Goal: Transaction & Acquisition: Subscribe to service/newsletter

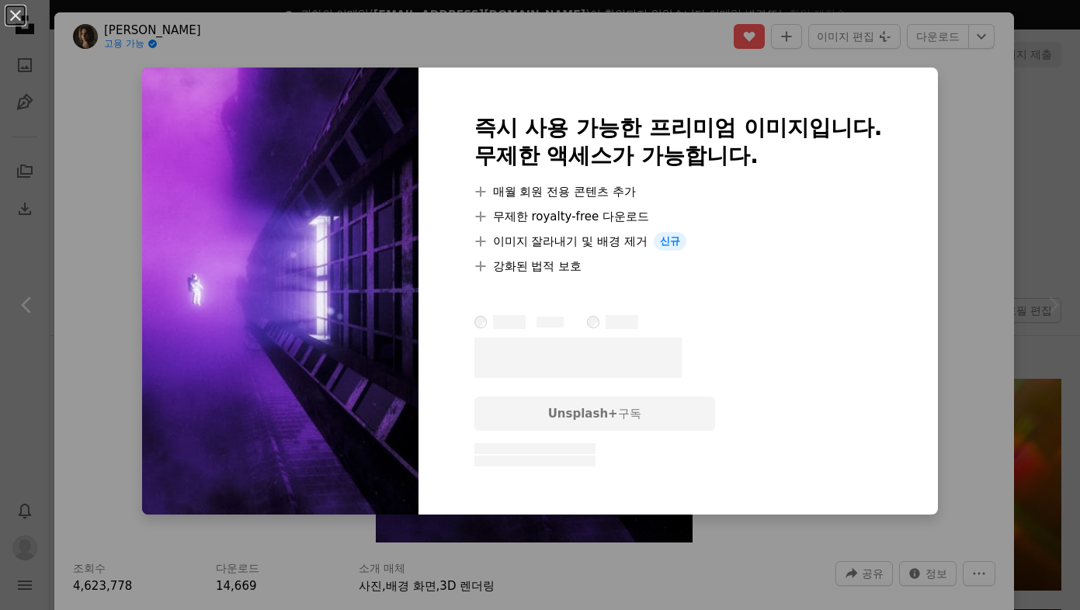
scroll to position [1654, 0]
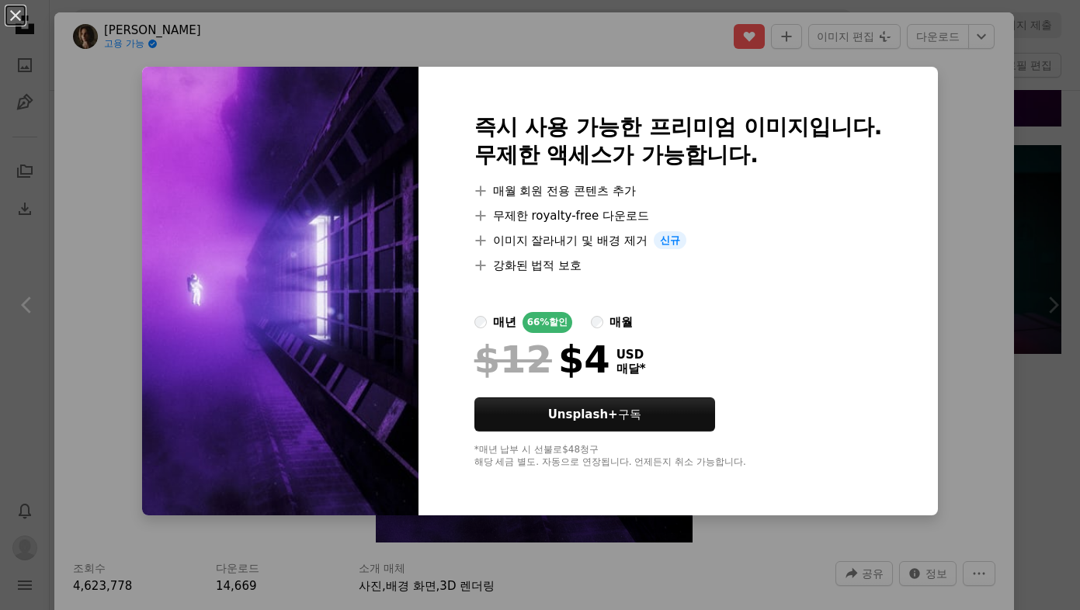
click at [976, 169] on div "An X shape 즉시 사용 가능한 프리미엄 이미지입니다. 무제한 액세스가 가능합니다. A plus sign 매월 회원 전용 콘텐츠 추가 A…" at bounding box center [540, 305] width 1080 height 610
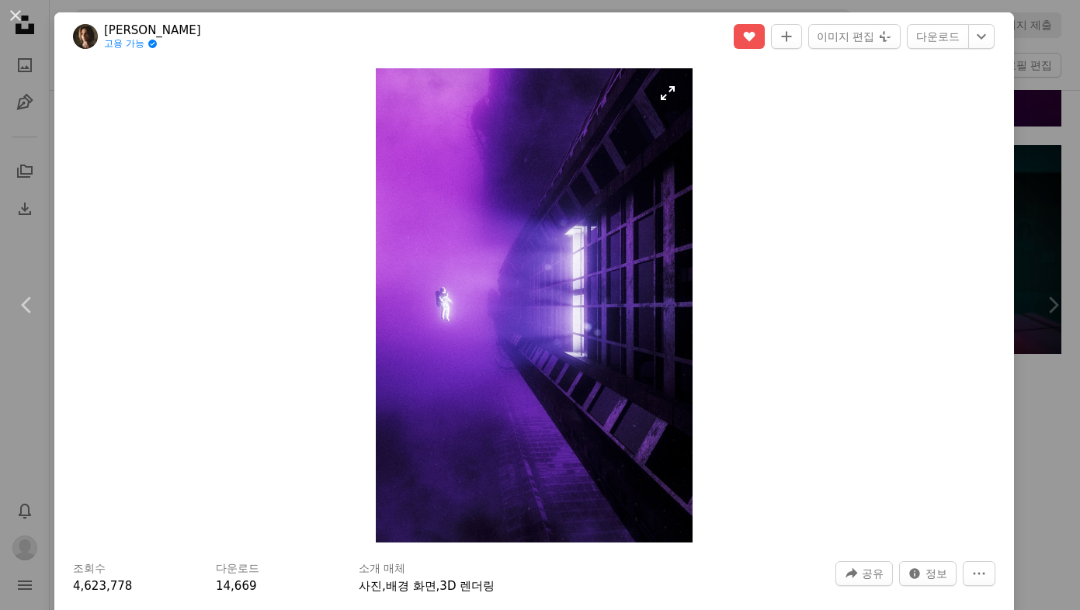
click at [503, 276] on img "이 이미지 확대" at bounding box center [534, 305] width 316 height 474
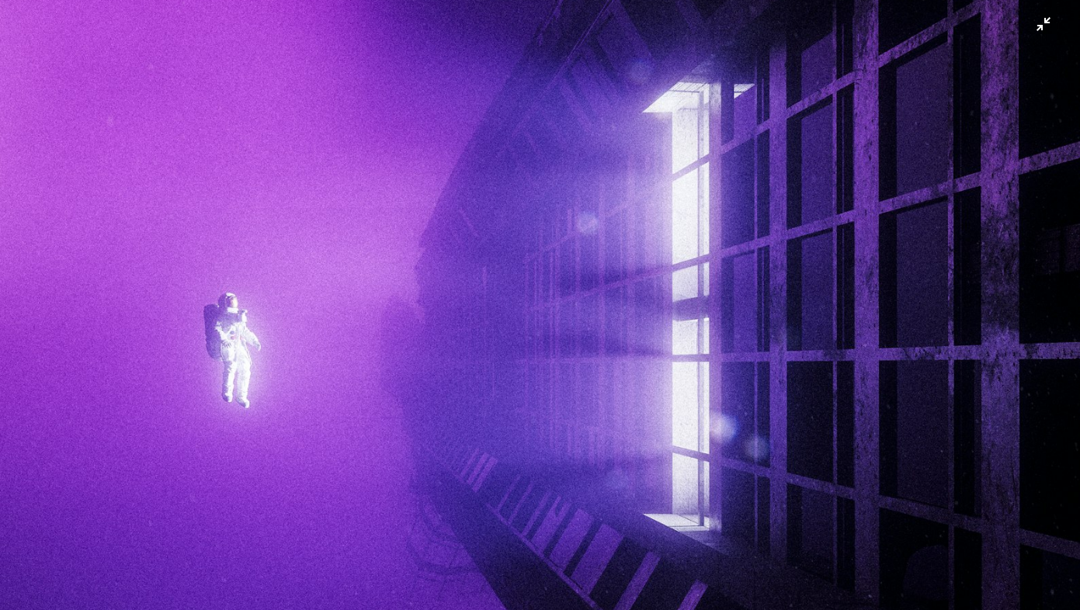
scroll to position [455, 0]
